Goal: Task Accomplishment & Management: Complete application form

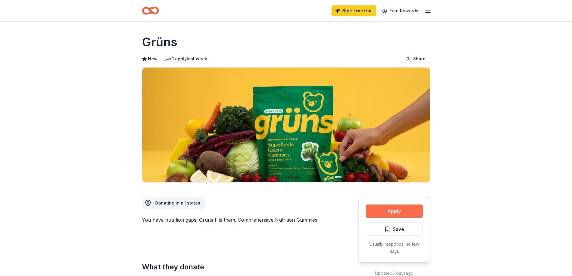
click at [405, 212] on button "Apply" at bounding box center [394, 210] width 57 height 13
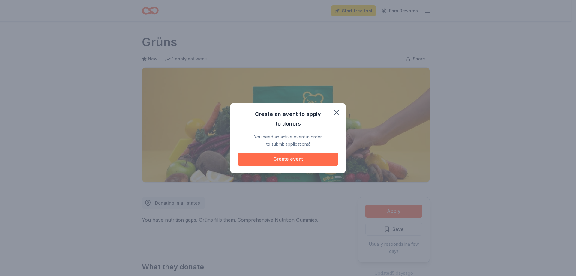
click at [290, 157] on button "Create event" at bounding box center [288, 158] width 101 height 13
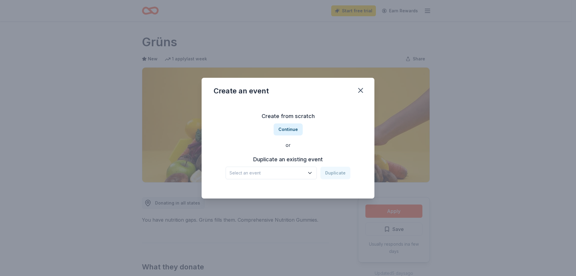
click at [307, 171] on button "Select an event" at bounding box center [271, 173] width 91 height 13
click at [245, 189] on div "Building Fundraiser" at bounding box center [260, 188] width 57 height 7
click at [333, 175] on button "Duplicate" at bounding box center [336, 173] width 30 height 13
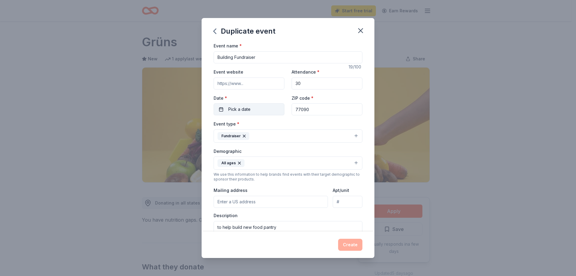
click at [246, 110] on span "Pick a date" at bounding box center [239, 109] width 22 height 7
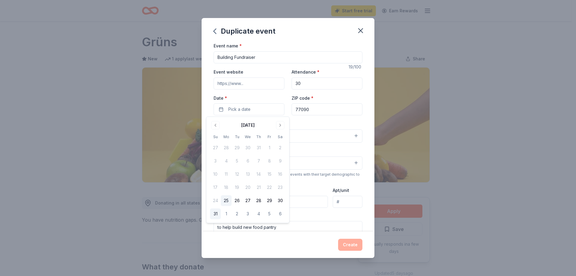
click at [214, 213] on button "31" at bounding box center [215, 213] width 11 height 11
click at [320, 239] on div "Create" at bounding box center [288, 245] width 149 height 12
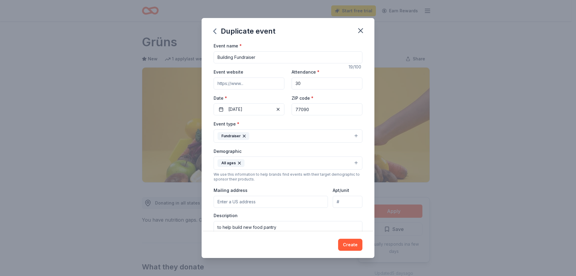
drag, startPoint x: 299, startPoint y: 83, endPoint x: 292, endPoint y: 83, distance: 6.6
click at [292, 83] on input "30" at bounding box center [327, 83] width 71 height 12
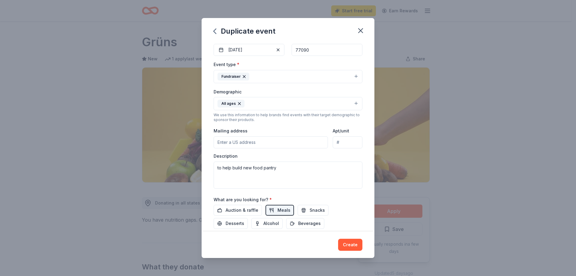
scroll to position [60, 0]
type input "120"
click at [237, 142] on input "Mailing address" at bounding box center [271, 142] width 114 height 12
type input "1710 cypress creek pkwy"
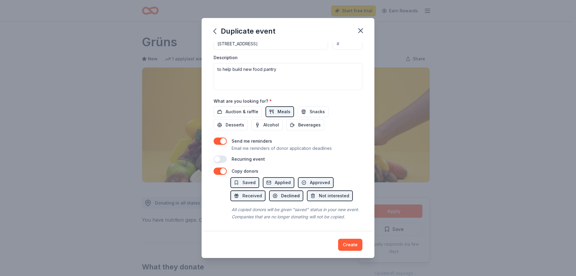
scroll to position [165, 0]
click at [219, 155] on button "button" at bounding box center [220, 158] width 13 height 7
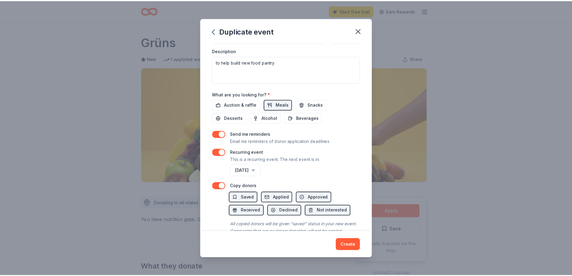
scroll to position [186, 0]
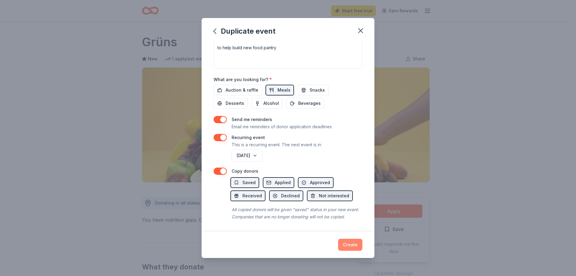
click at [351, 244] on button "Create" at bounding box center [350, 245] width 24 height 12
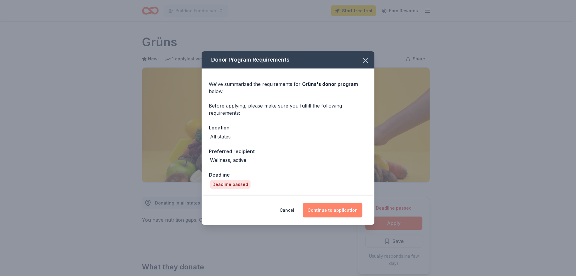
click at [337, 211] on button "Continue to application" at bounding box center [333, 210] width 60 height 14
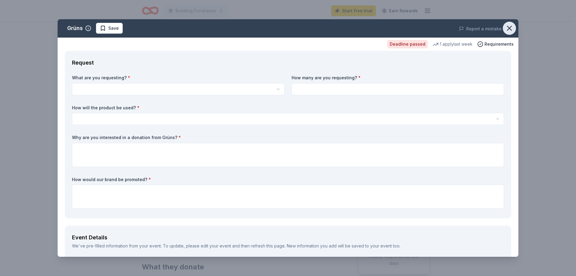
click at [508, 27] on icon "button" at bounding box center [510, 28] width 4 height 4
